Goal: Complete application form: Complete application form

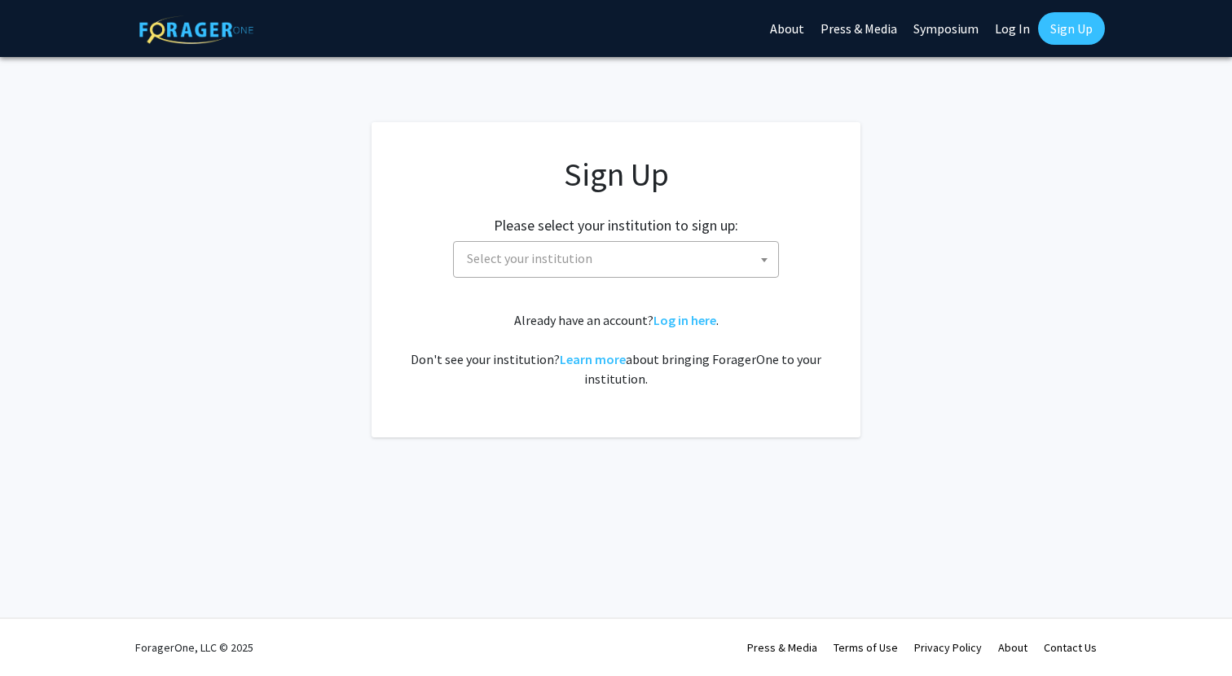
click at [626, 270] on span "Select your institution" at bounding box center [619, 258] width 318 height 33
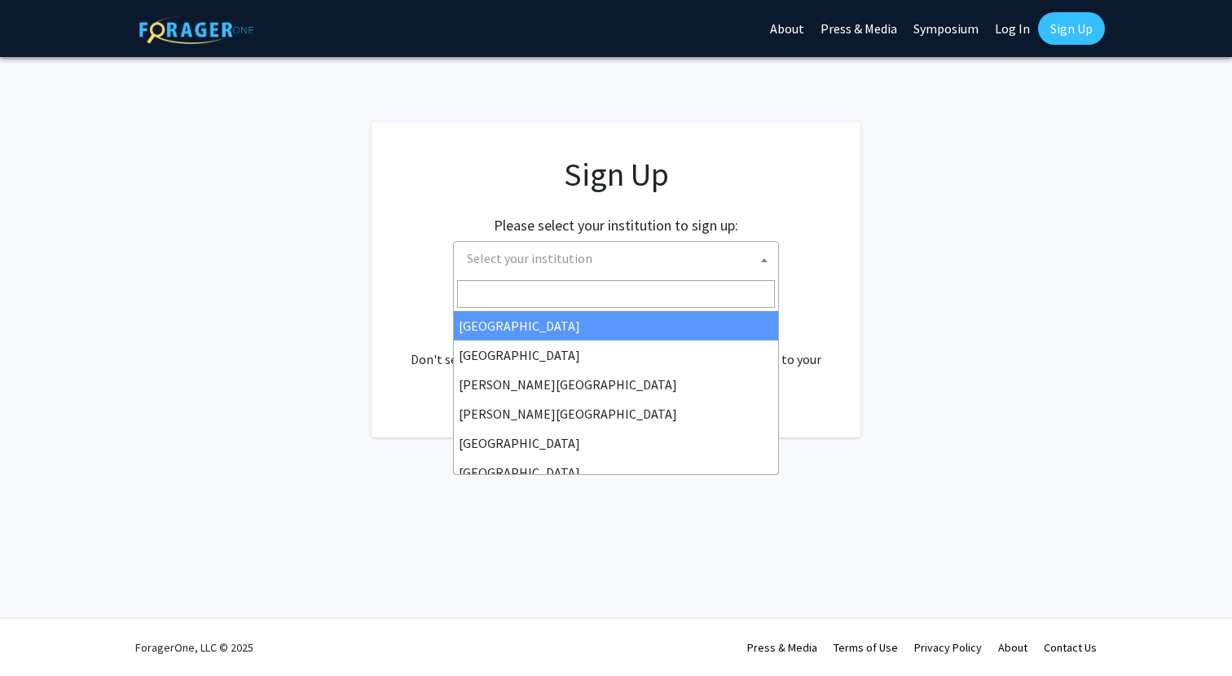
type input "j"
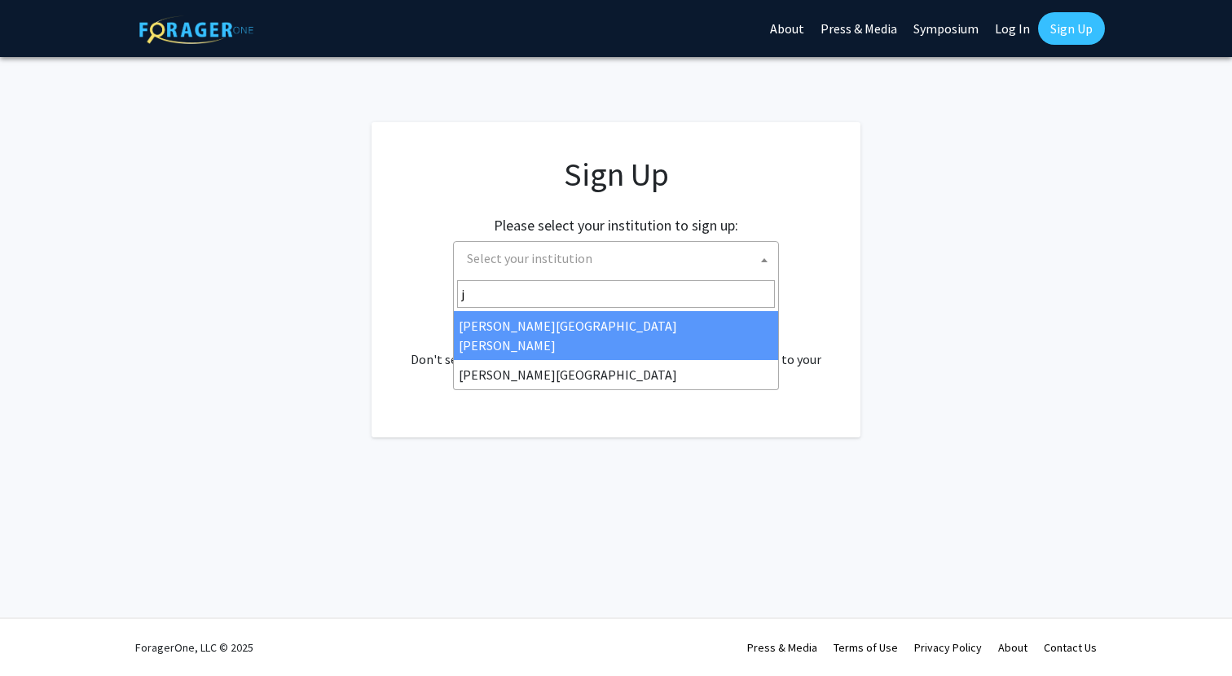
select select "1"
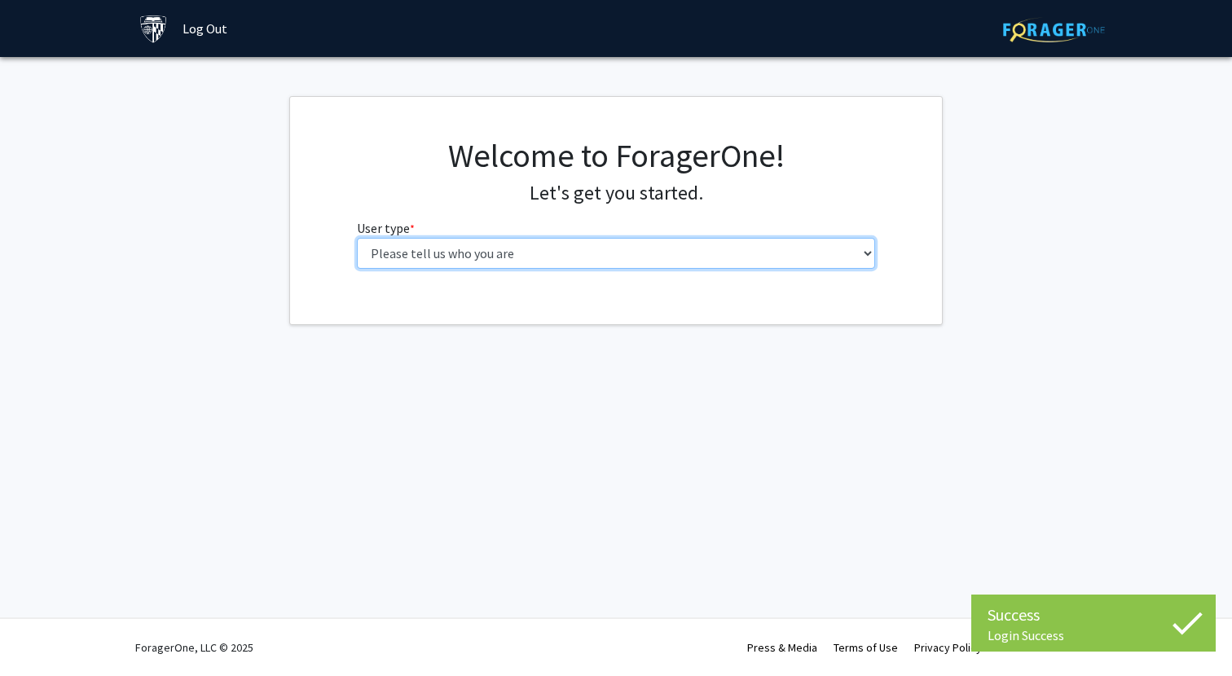
select select "1: undergrad"
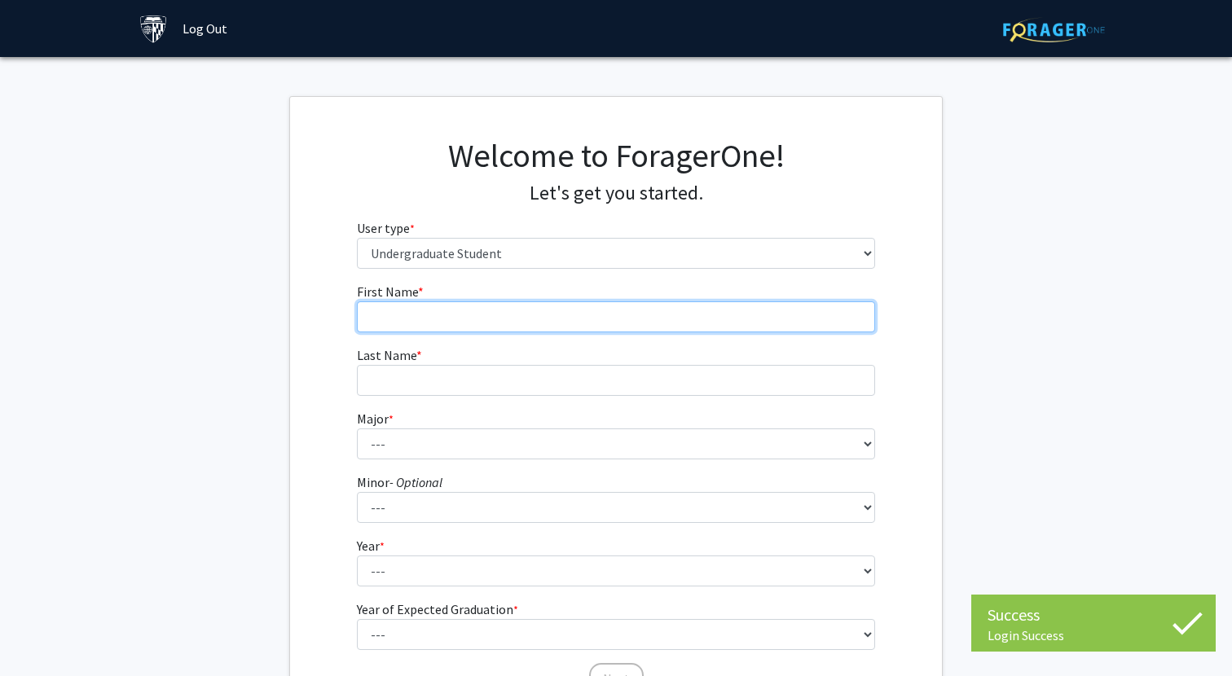
click at [649, 309] on input "First Name * required" at bounding box center [616, 316] width 519 height 31
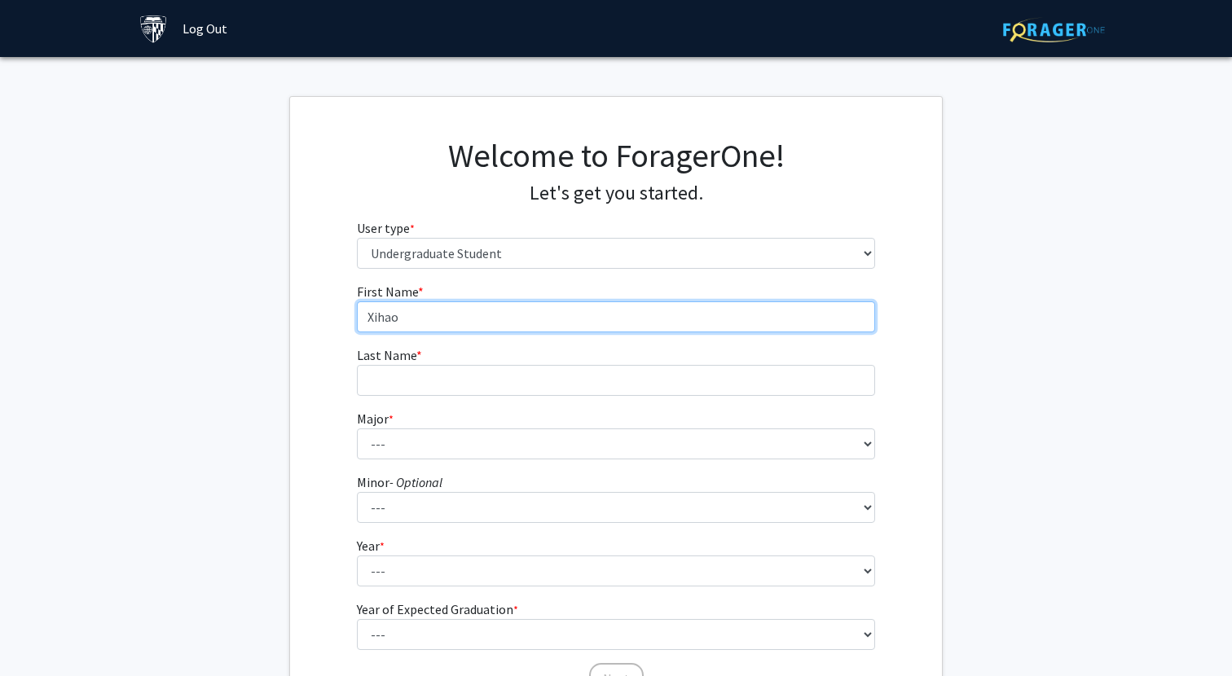
type input "Xihao"
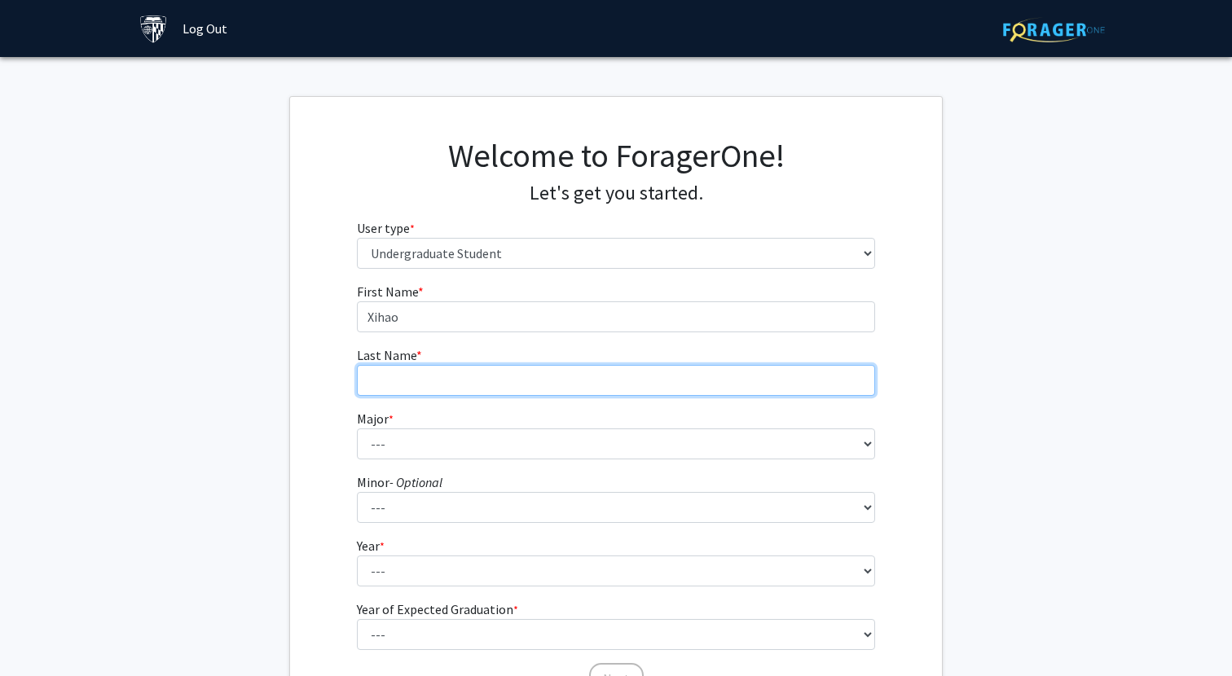
click at [604, 371] on input "Last Name * required" at bounding box center [616, 380] width 519 height 31
type input "Wang"
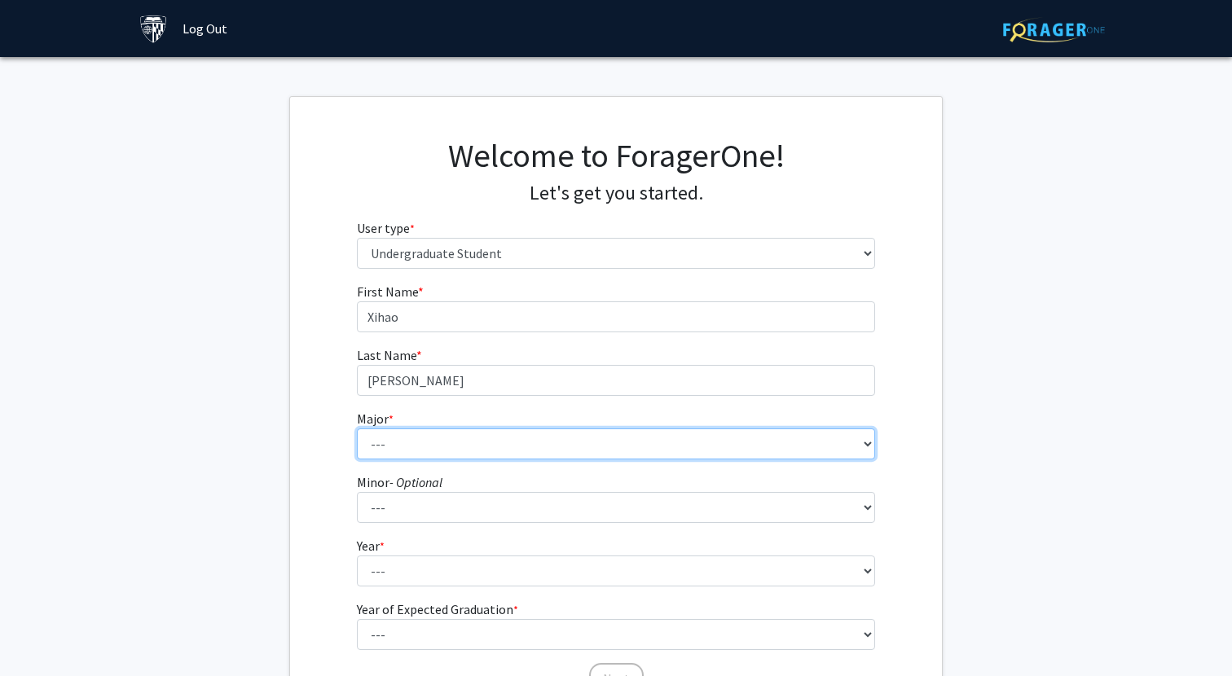
select select "42: 812"
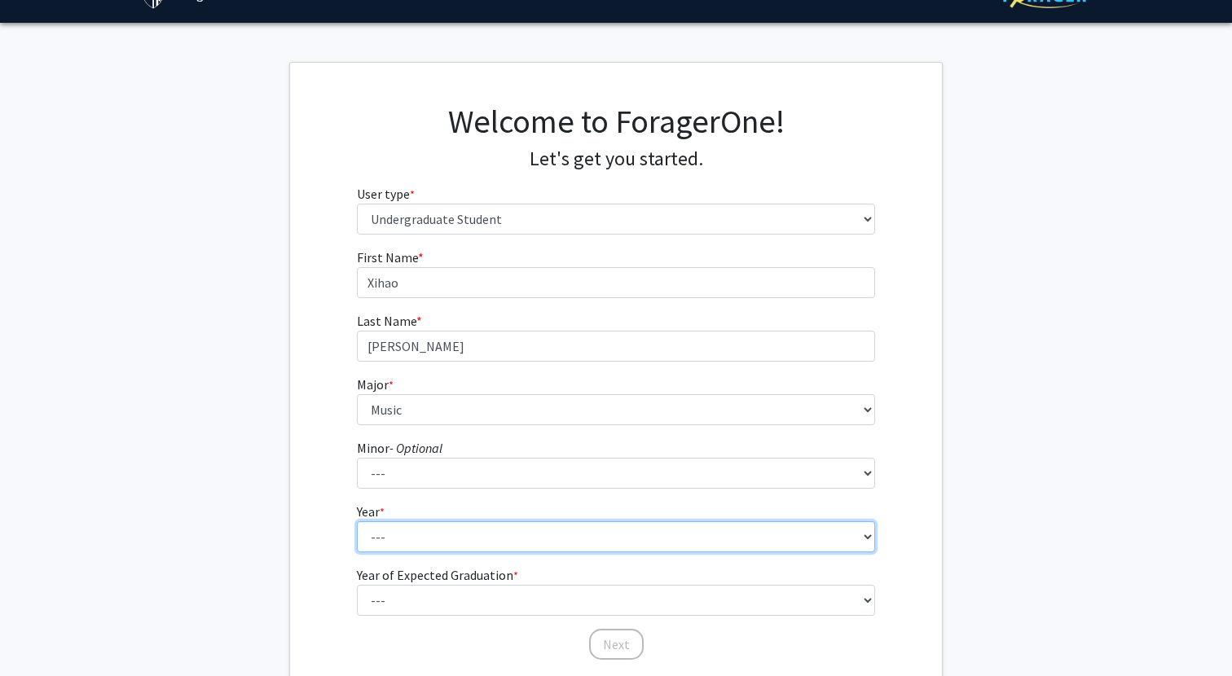
select select "1: first-year"
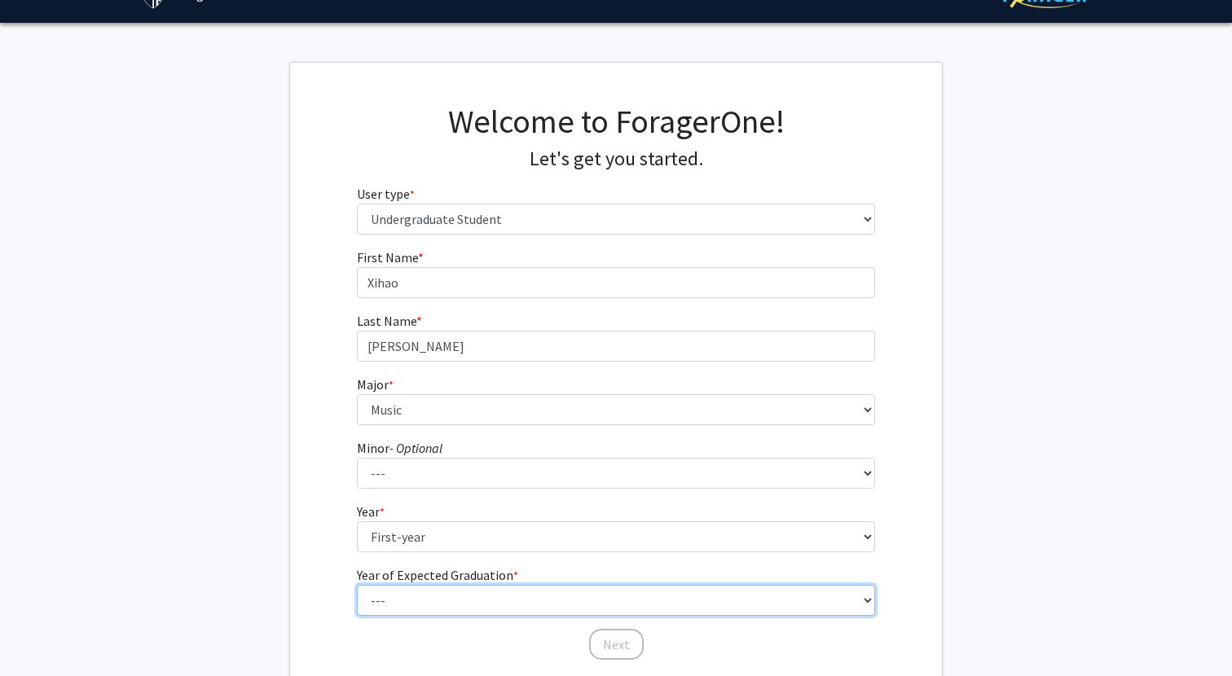
select select "5: 2029"
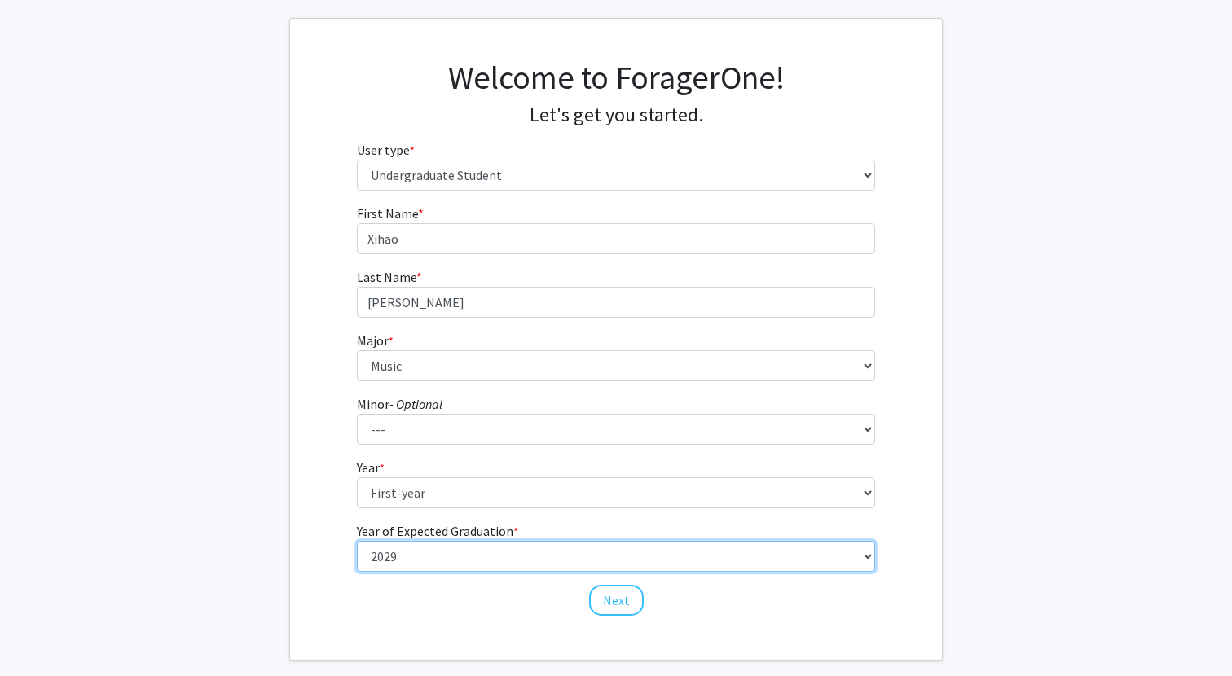
scroll to position [112, 0]
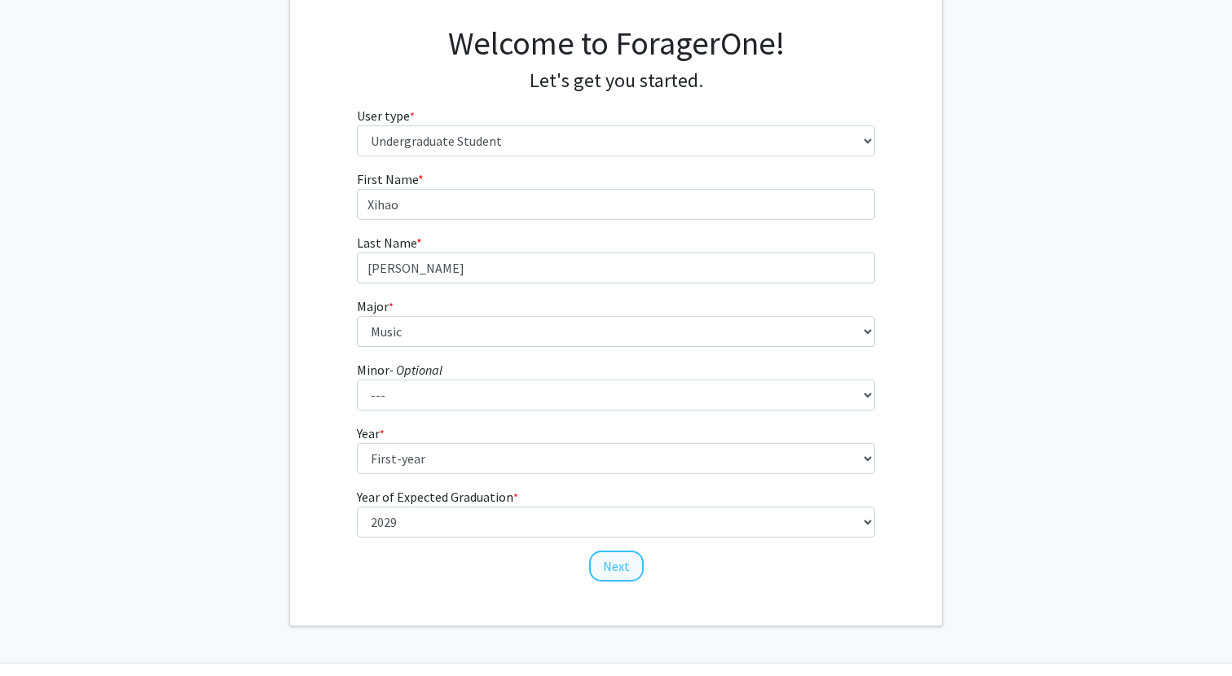
click at [607, 578] on button "Next" at bounding box center [616, 566] width 55 height 31
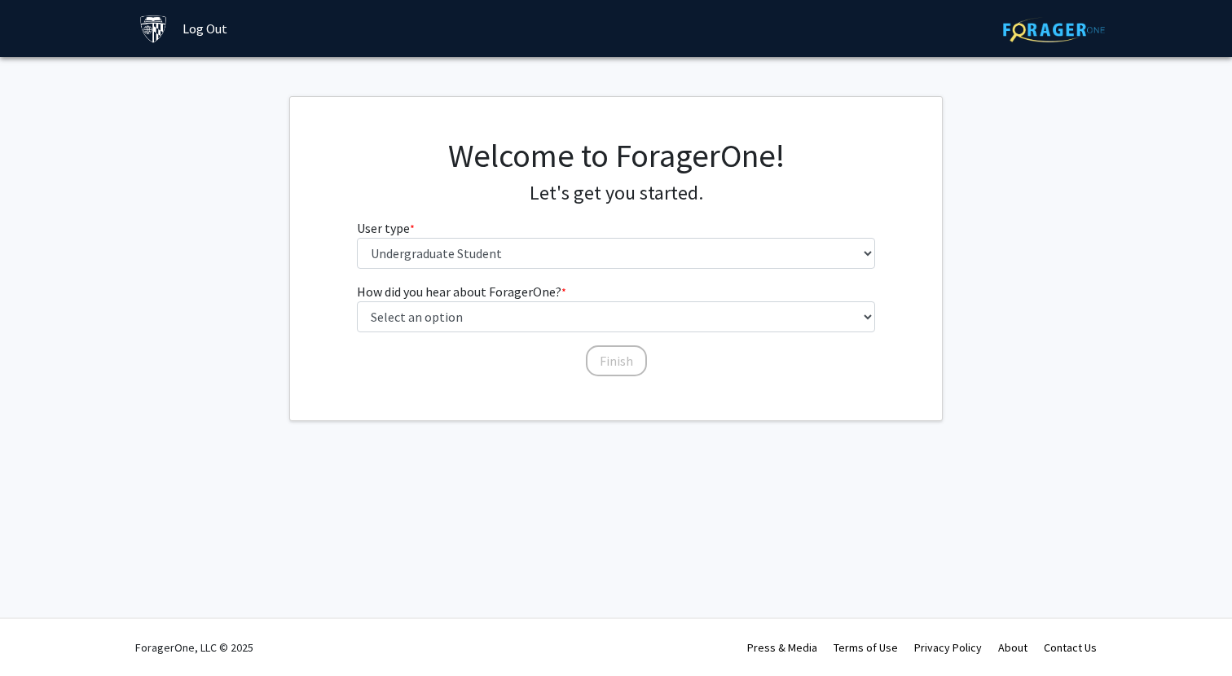
scroll to position [0, 0]
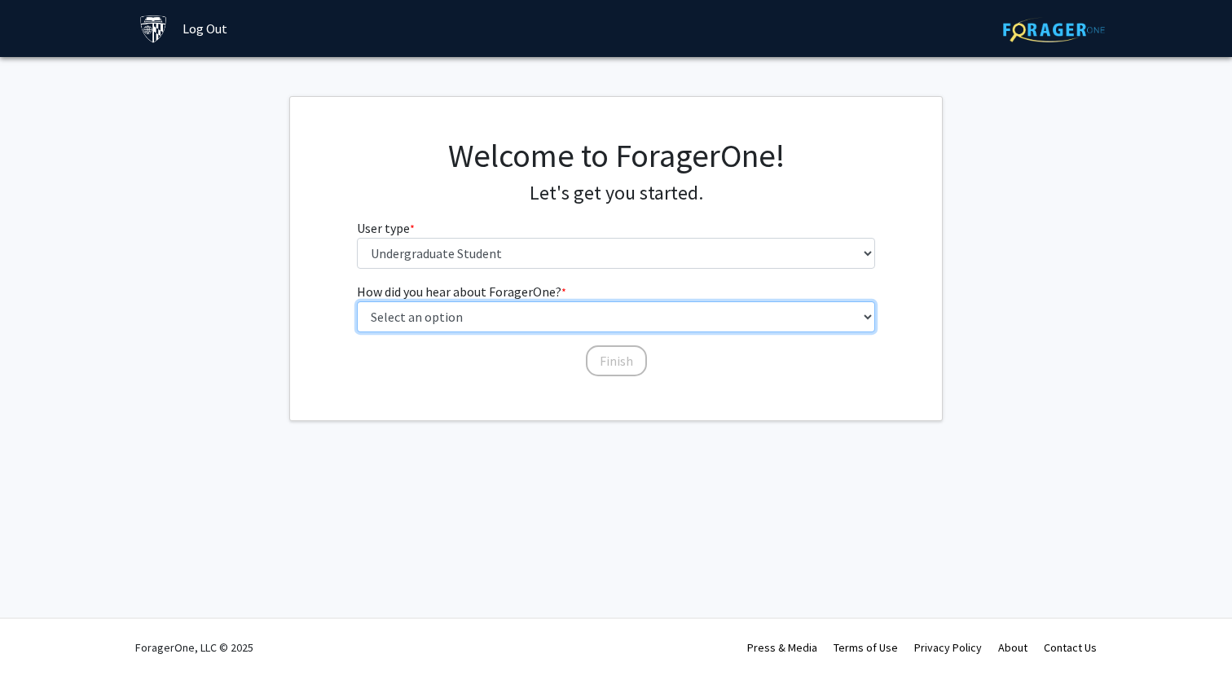
select select "3: university_website"
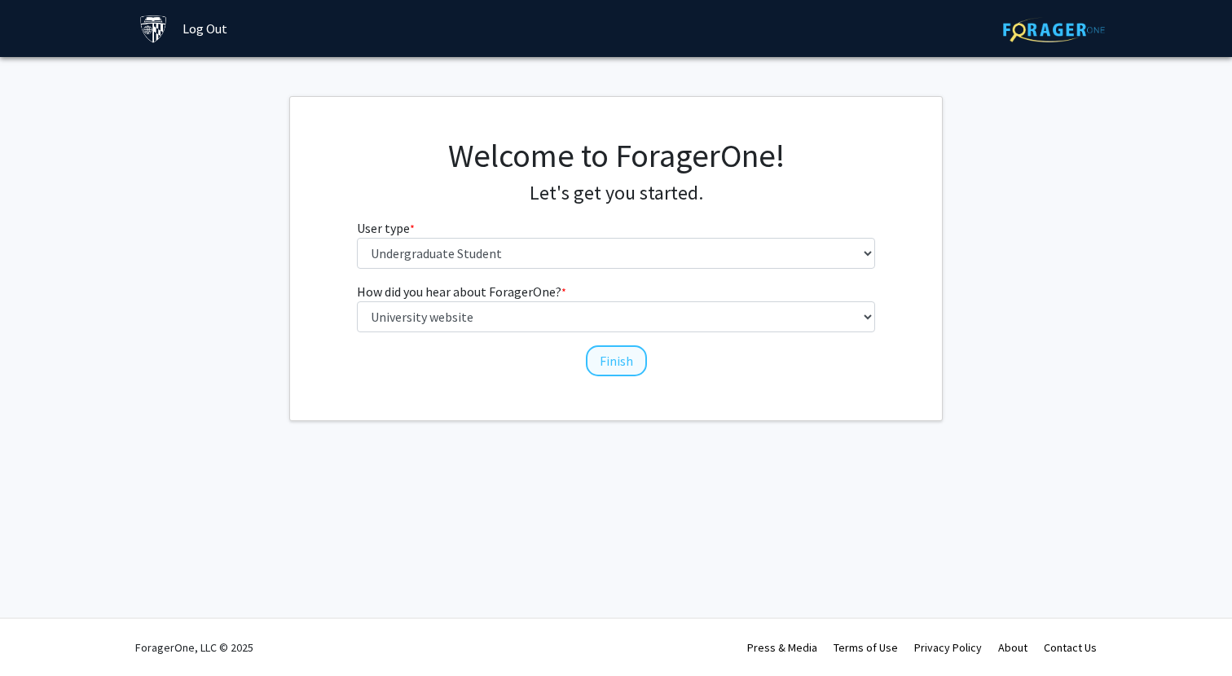
click at [611, 346] on button "Finish" at bounding box center [616, 360] width 61 height 31
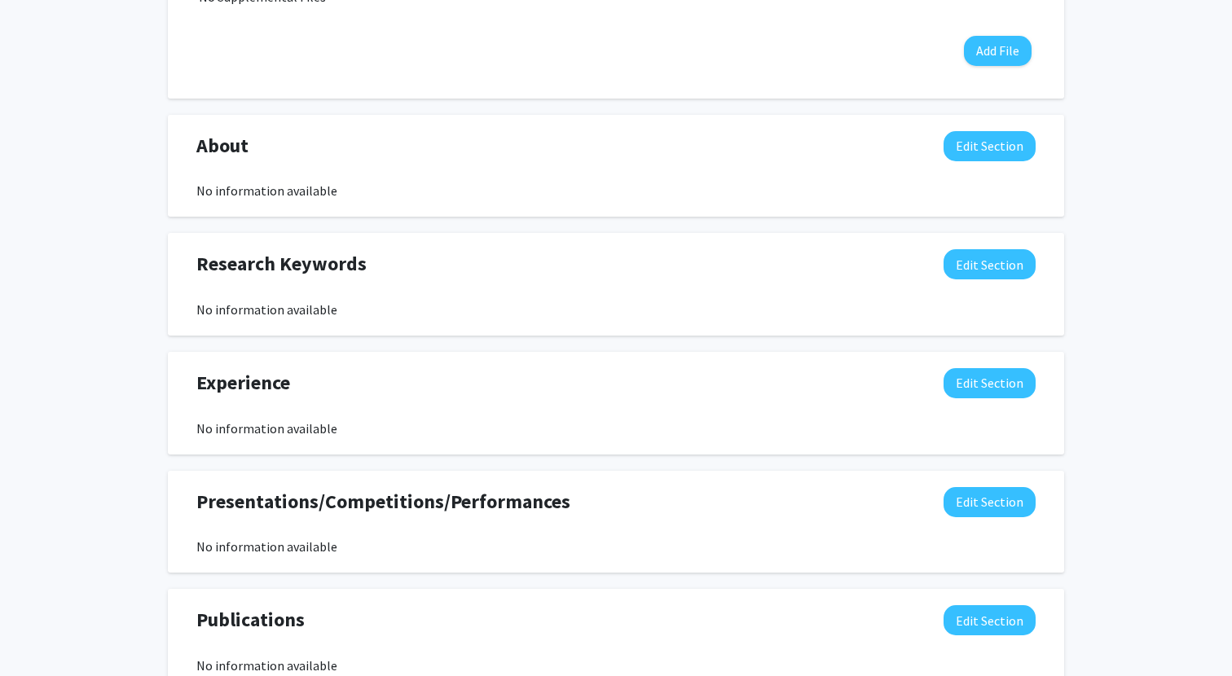
scroll to position [736, 0]
